Goal: Navigation & Orientation: Find specific page/section

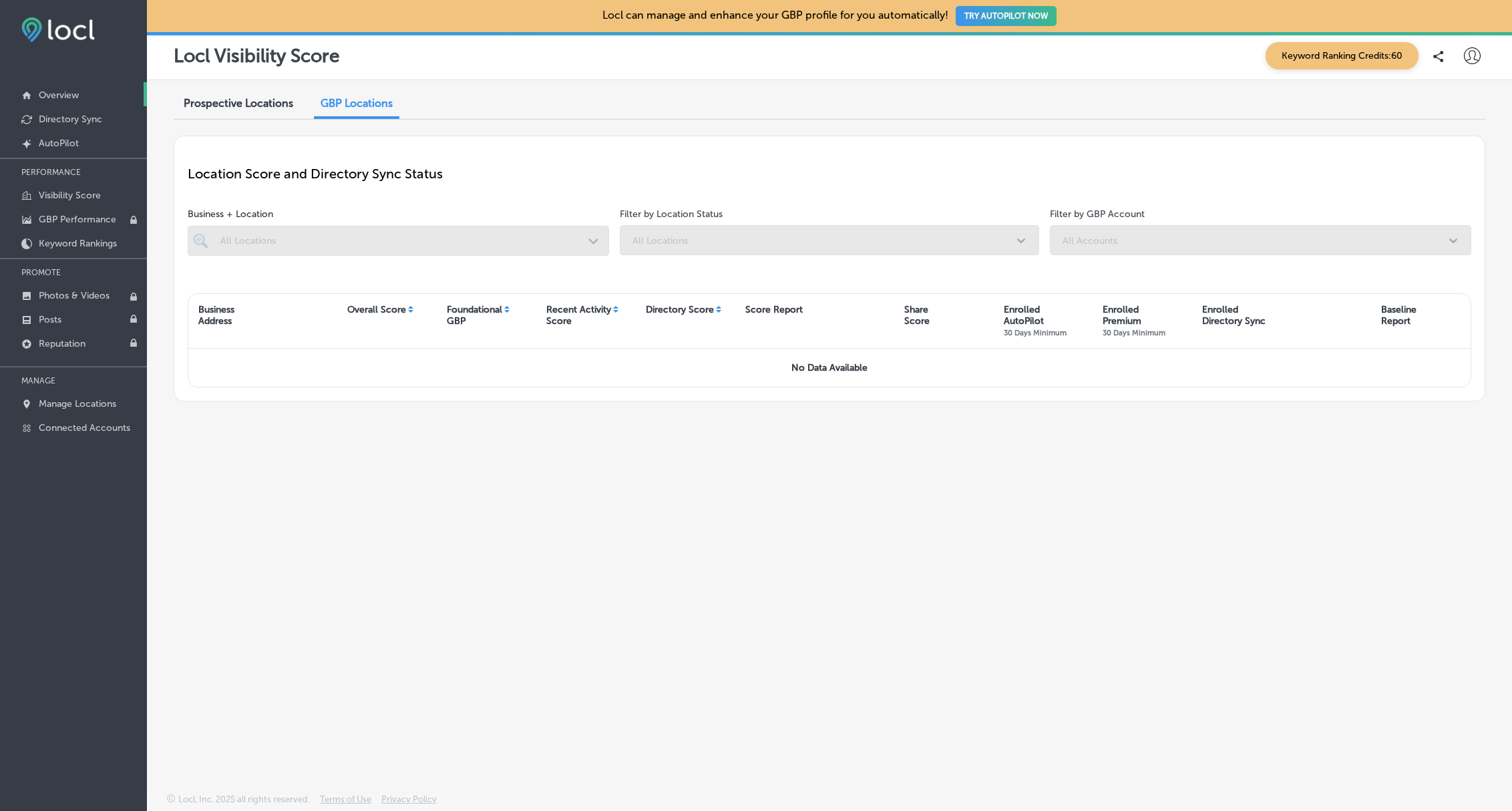
click at [65, 87] on link "Overview" at bounding box center [73, 94] width 147 height 24
click at [65, 92] on p "Overview" at bounding box center [59, 95] width 40 height 11
click at [60, 113] on link "Directory Sync" at bounding box center [73, 118] width 147 height 24
click at [60, 141] on p "AutoPilot" at bounding box center [59, 142] width 40 height 11
click at [60, 194] on p "Visibility Score" at bounding box center [70, 195] width 62 height 11
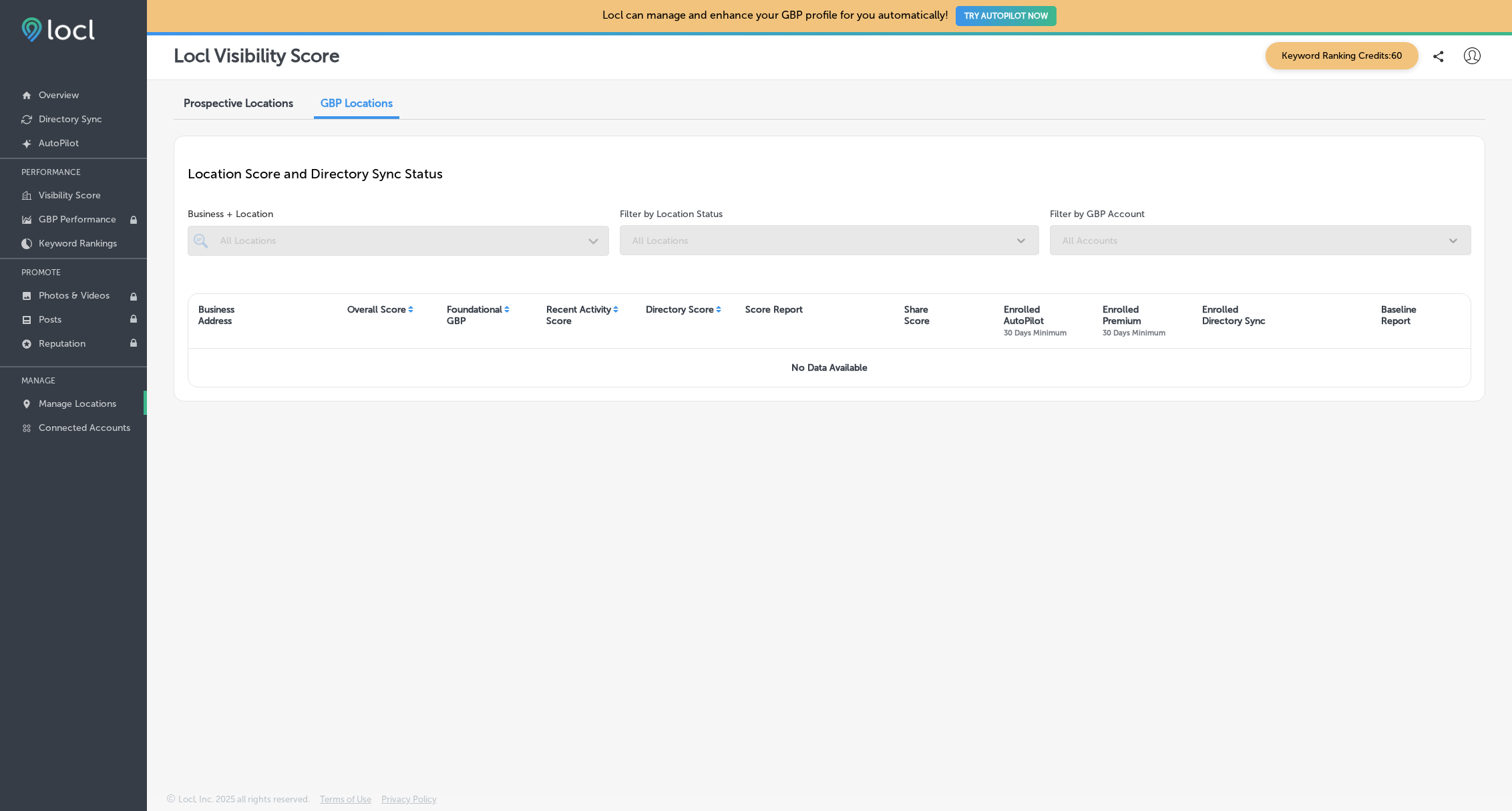
click at [61, 408] on p "Manage Locations" at bounding box center [78, 403] width 78 height 11
click at [62, 405] on p "Manage Locations" at bounding box center [78, 403] width 78 height 11
click at [68, 424] on p "Connected Accounts" at bounding box center [85, 427] width 91 height 11
